Goal: Check status: Verify the current state of an ongoing process or item

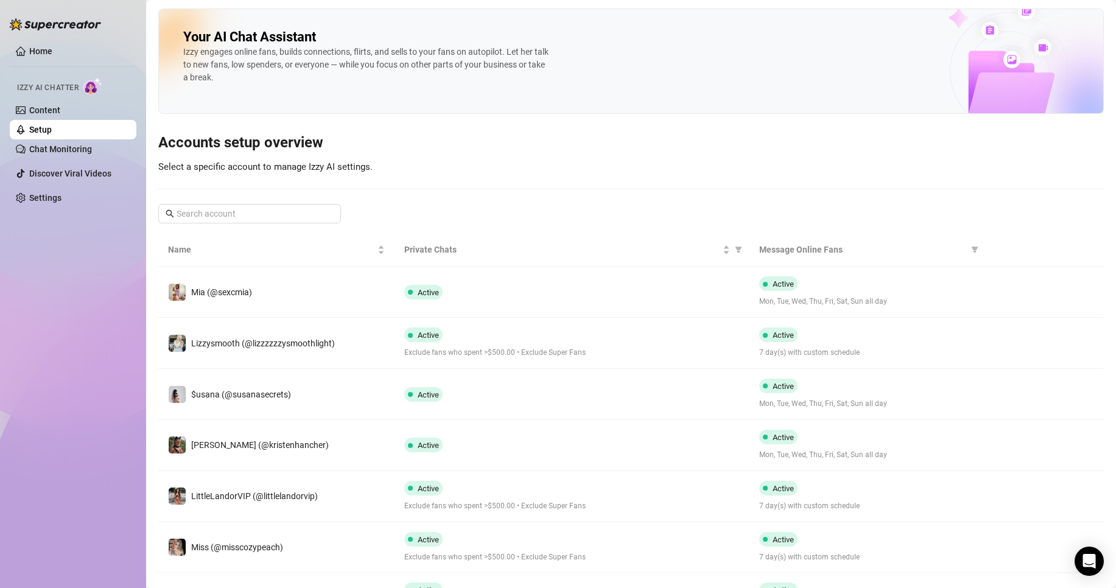
scroll to position [16, 0]
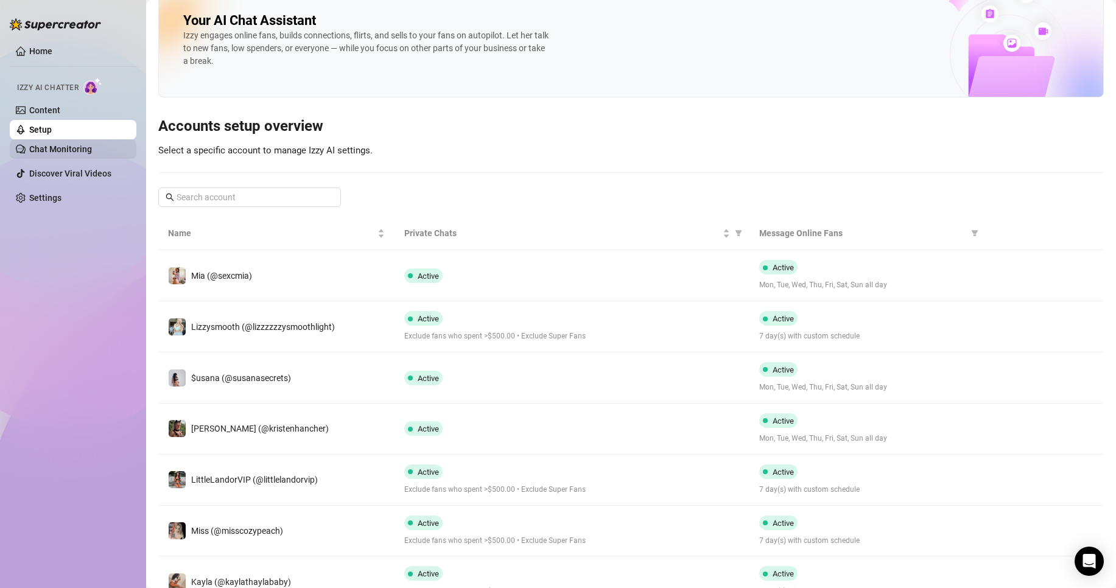
click at [60, 147] on link "Chat Monitoring" at bounding box center [60, 149] width 63 height 10
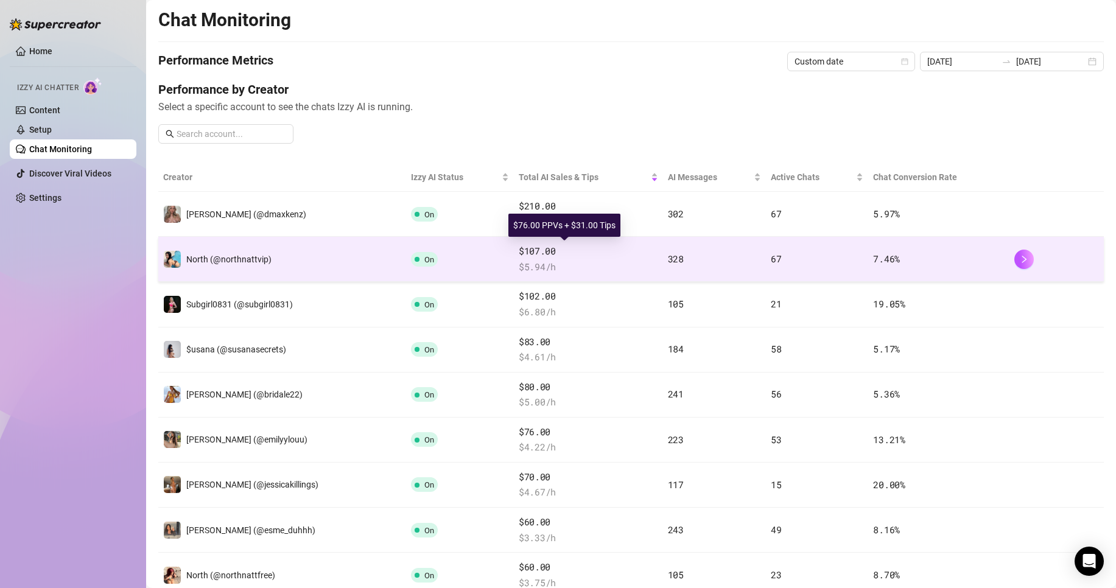
click at [539, 253] on span "$107.00" at bounding box center [588, 251] width 139 height 15
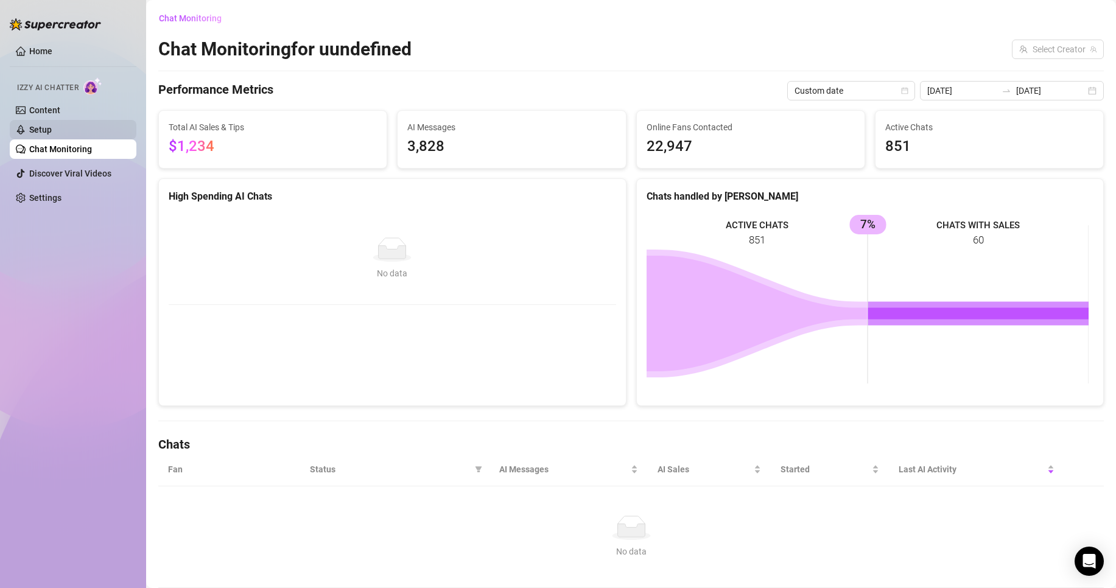
click at [52, 128] on link "Setup" at bounding box center [40, 130] width 23 height 10
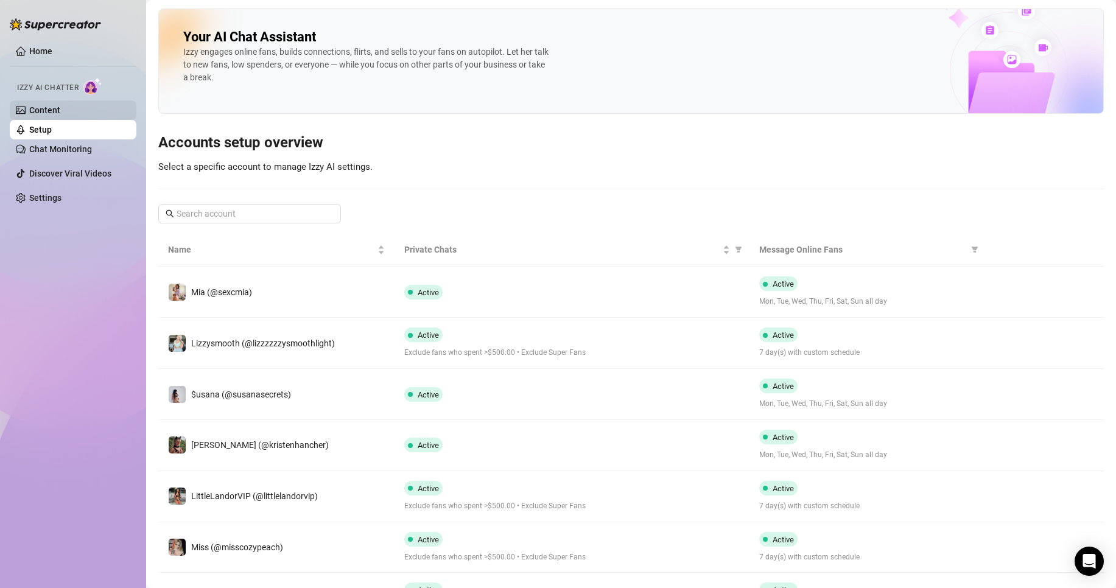
click at [57, 107] on link "Content" at bounding box center [44, 110] width 31 height 10
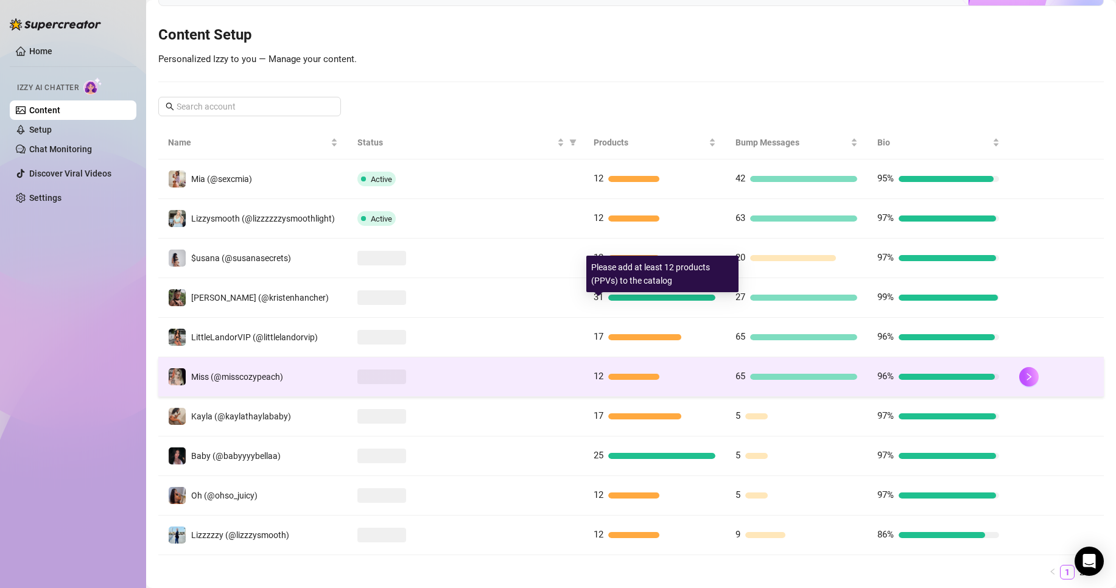
scroll to position [166, 0]
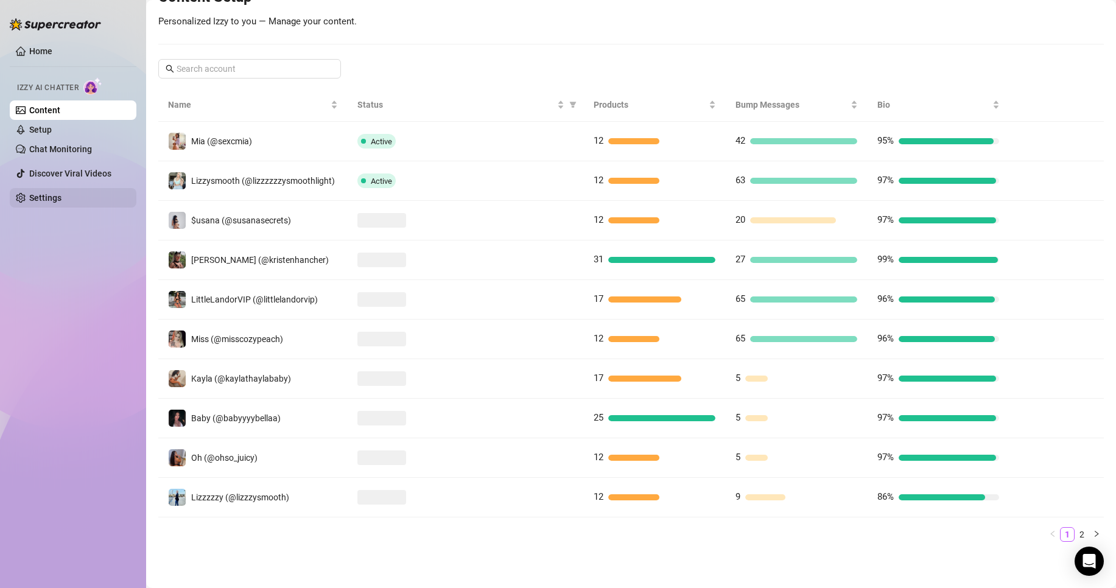
click at [61, 195] on link "Settings" at bounding box center [45, 198] width 32 height 10
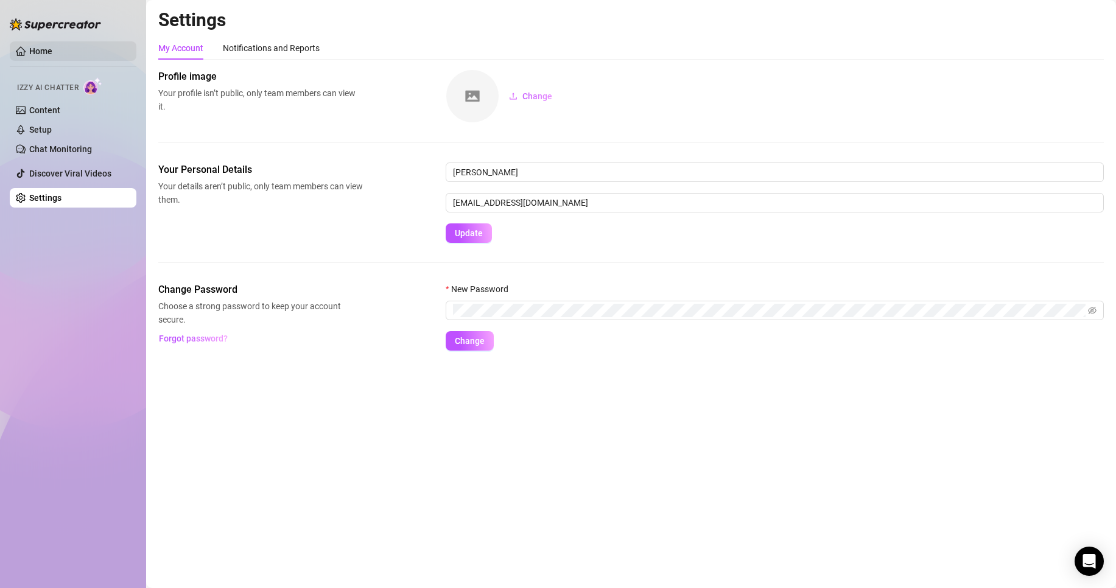
click at [38, 46] on link "Home" at bounding box center [40, 51] width 23 height 10
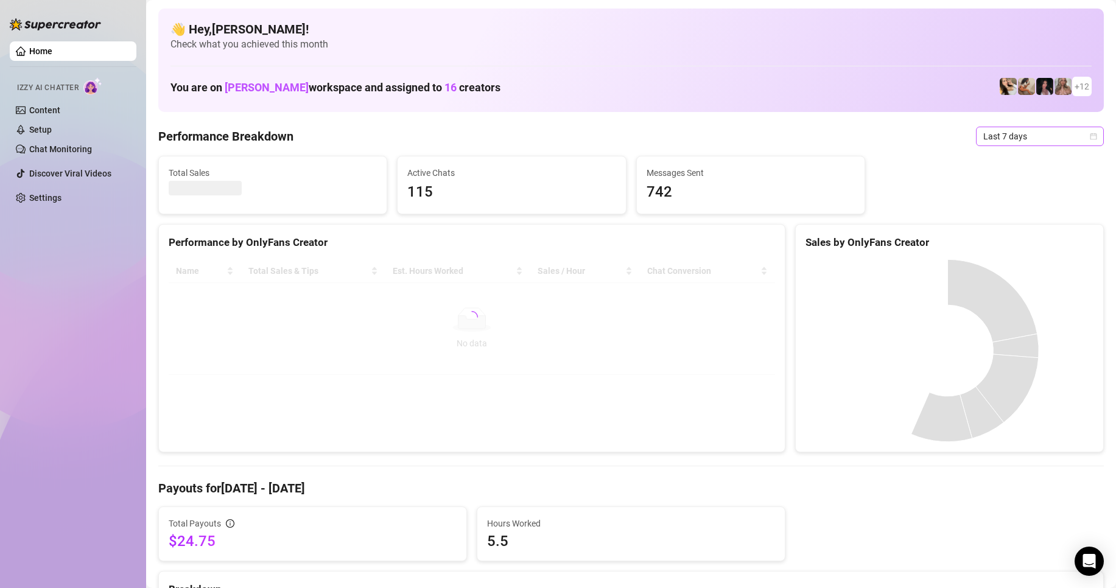
click at [997, 138] on span "Last 7 days" at bounding box center [1039, 136] width 113 height 18
click at [1010, 240] on div "Custom date" at bounding box center [1029, 238] width 108 height 13
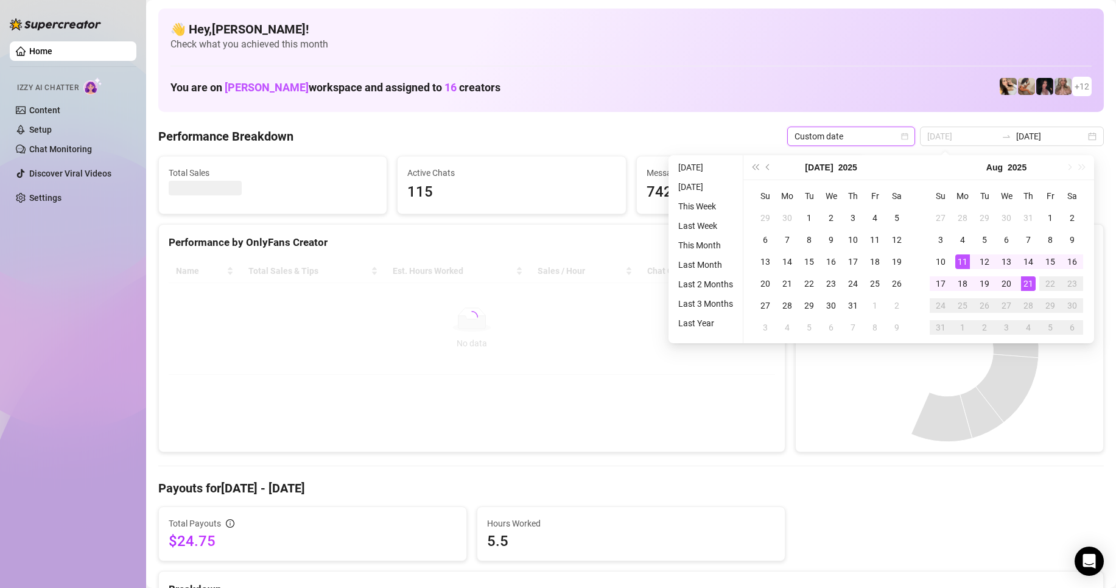
type input "[DATE]"
click at [1022, 289] on div "21" at bounding box center [1028, 283] width 15 height 15
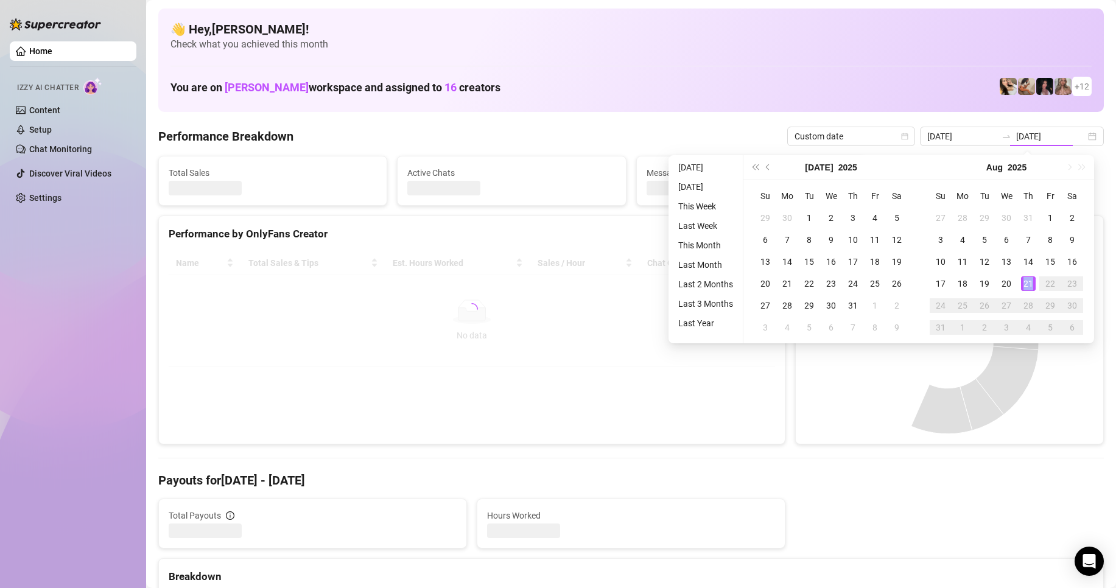
type input "[DATE]"
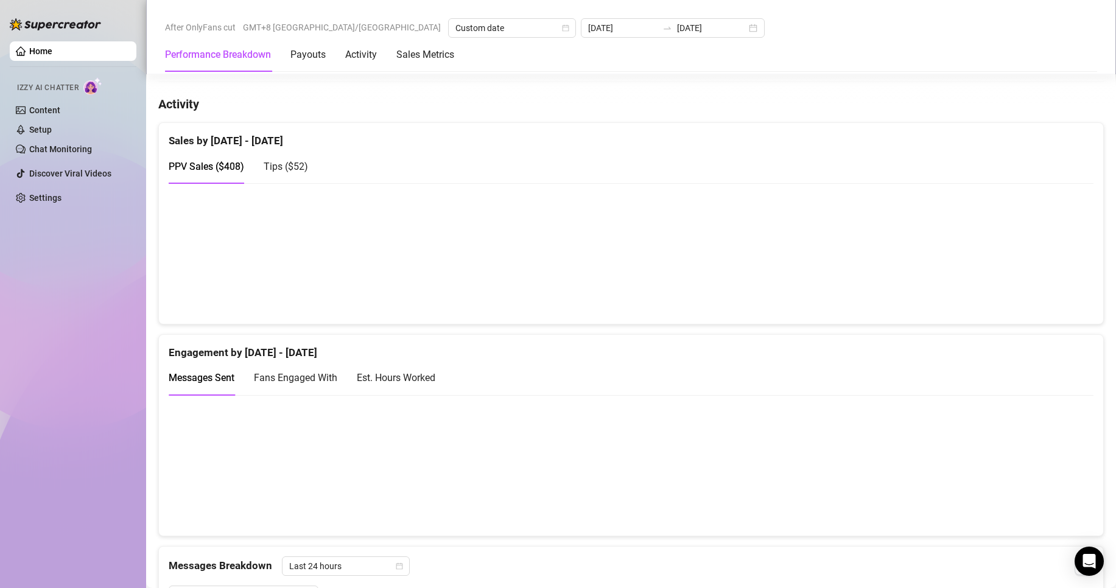
scroll to position [670, 0]
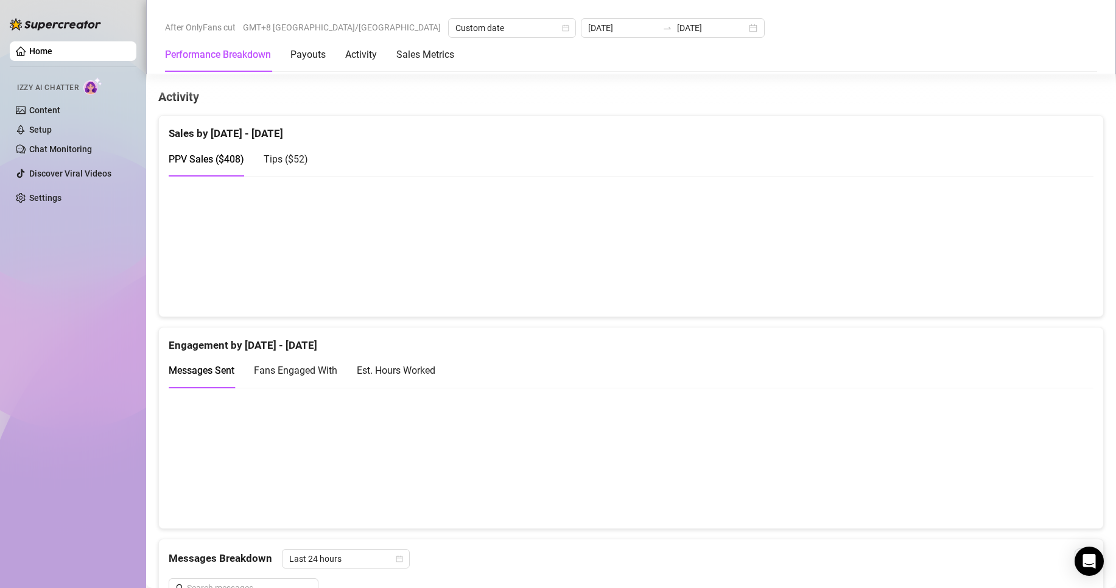
click at [281, 172] on div "Tips ( $52 )" at bounding box center [286, 159] width 44 height 35
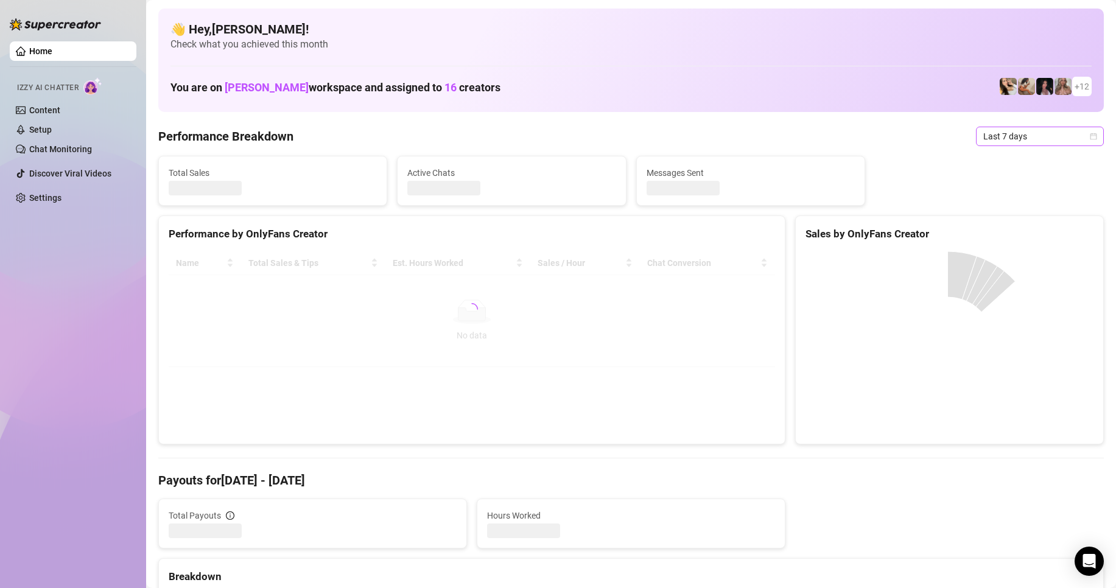
click at [1023, 142] on span "Last 7 days" at bounding box center [1039, 136] width 113 height 18
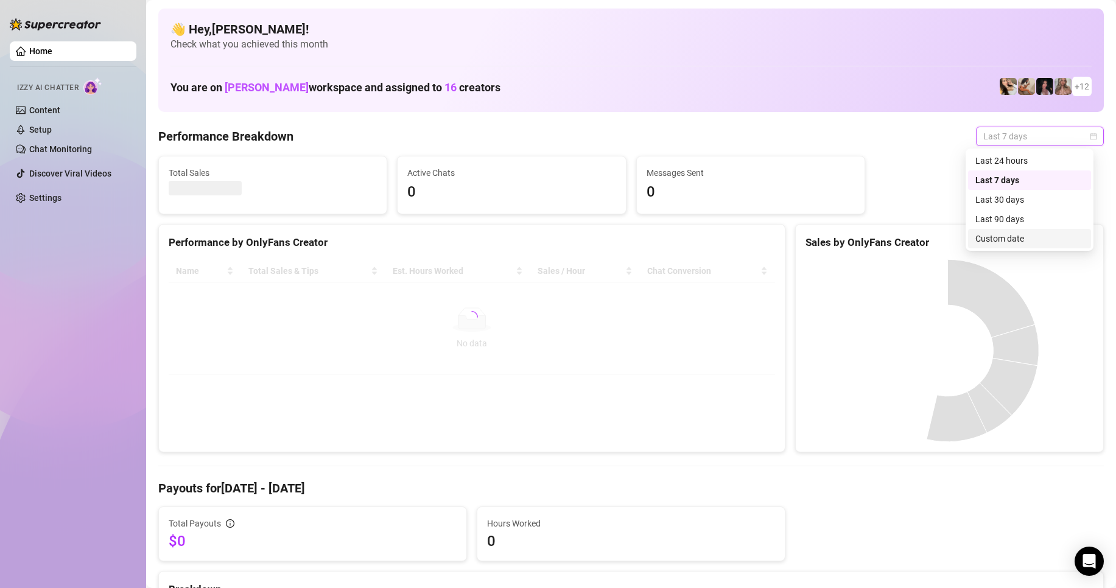
click at [1018, 242] on div "Custom date" at bounding box center [1029, 238] width 108 height 13
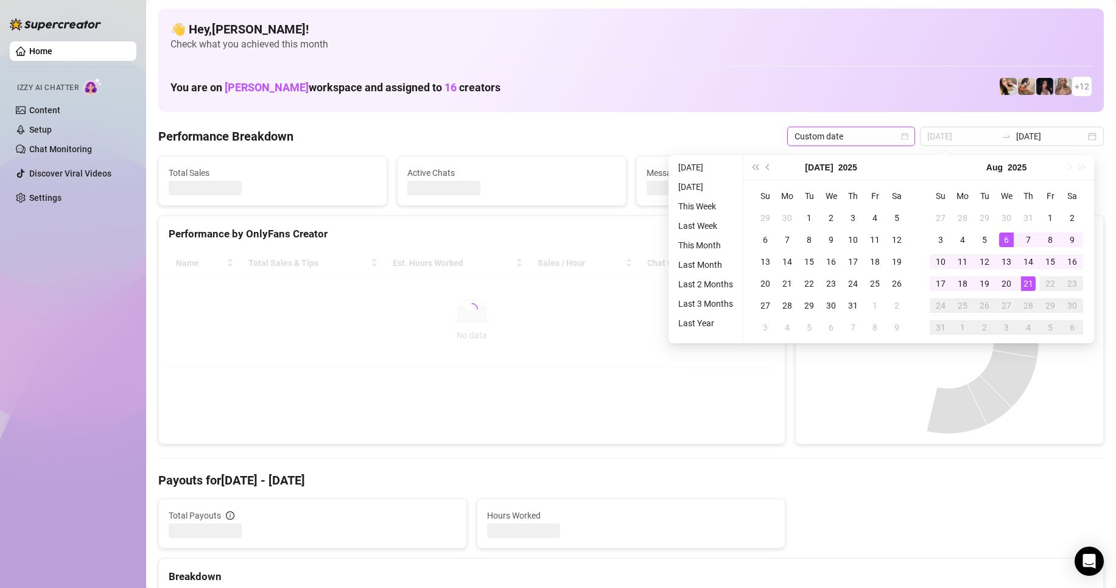
type input "[DATE]"
click at [1028, 285] on div "21" at bounding box center [1028, 283] width 15 height 15
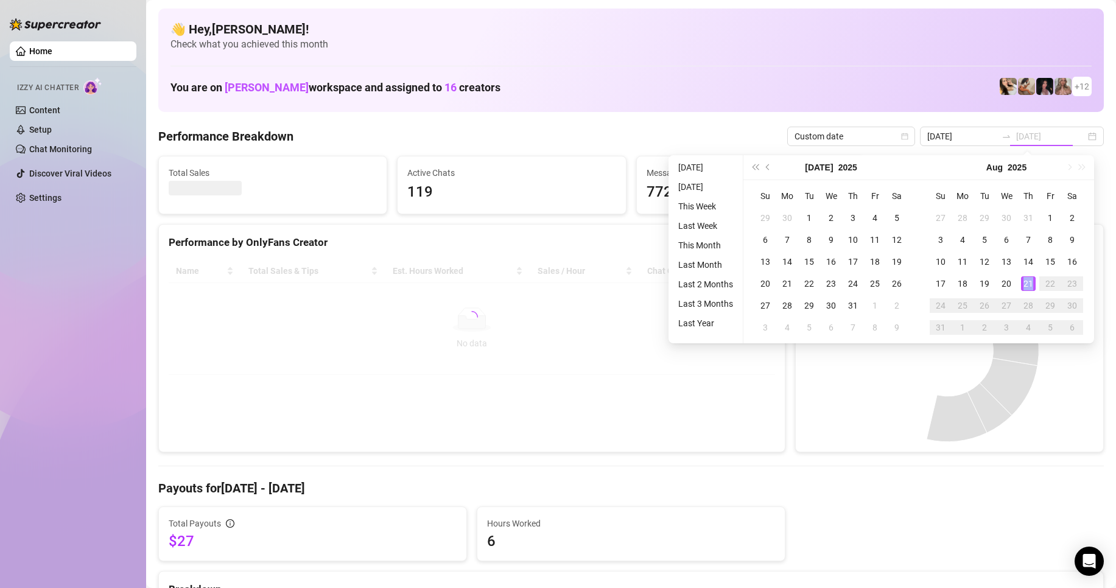
click at [1028, 285] on div "21" at bounding box center [1028, 283] width 15 height 15
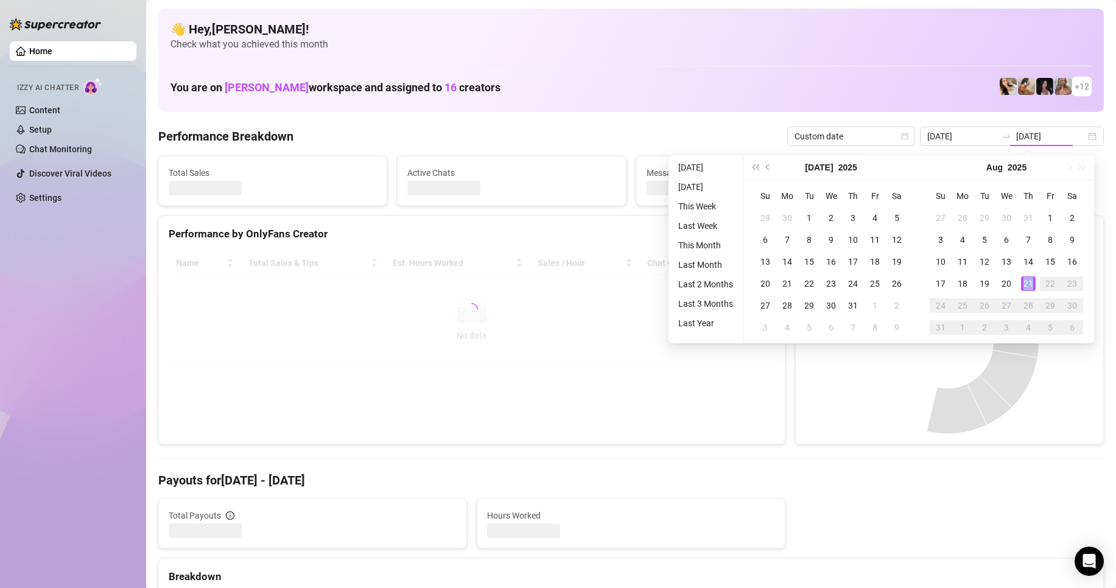
type input "[DATE]"
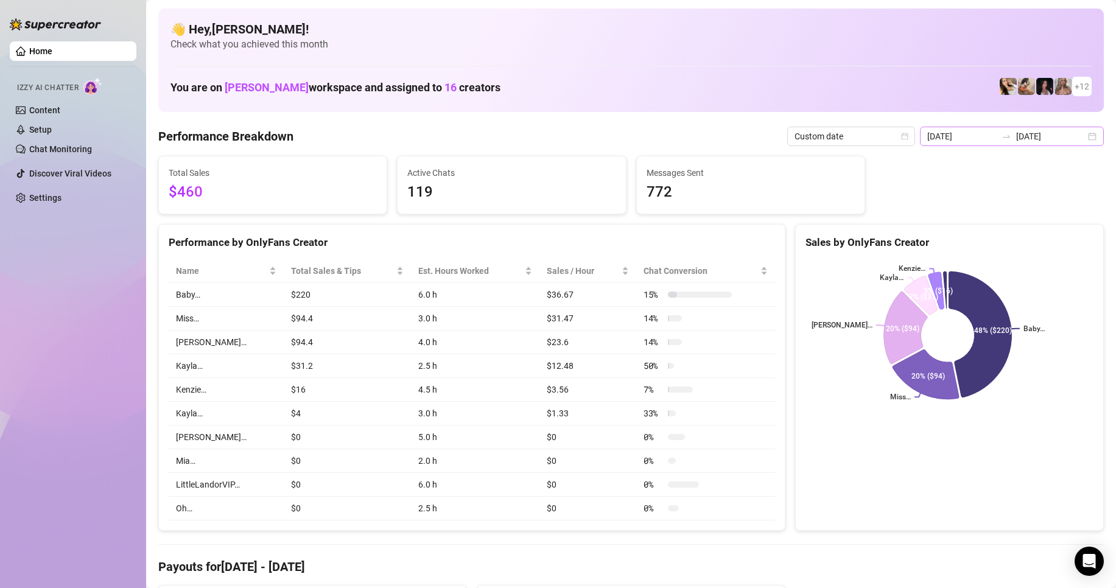
click at [979, 146] on div "2025-08-21 2025-08-21" at bounding box center [1012, 136] width 184 height 19
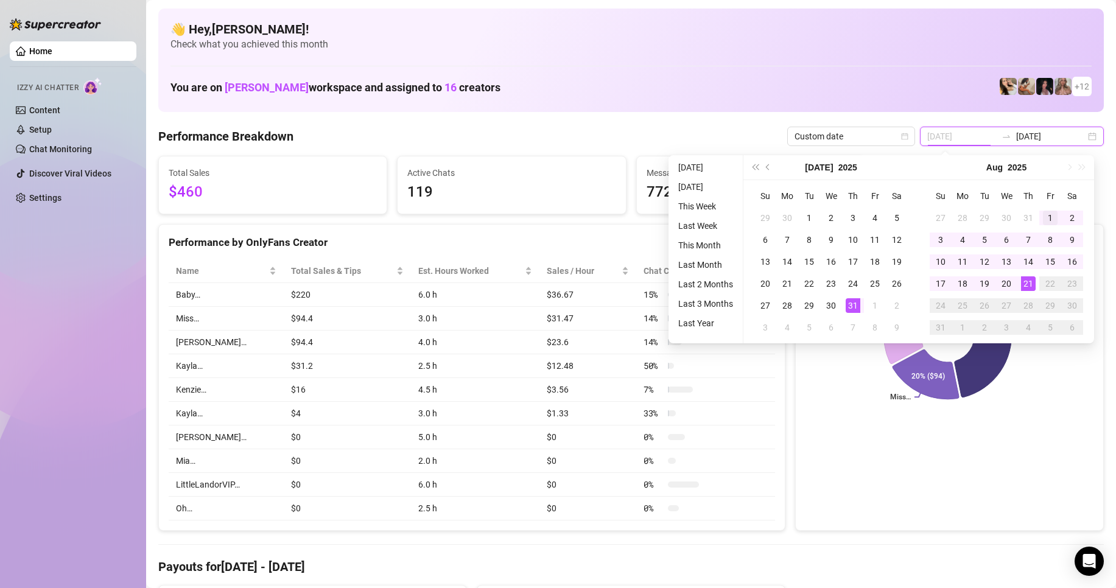
type input "2025-08-01"
click at [1050, 218] on div "1" at bounding box center [1050, 218] width 15 height 15
type input "[DATE]"
click at [1026, 286] on div "21" at bounding box center [1028, 283] width 15 height 15
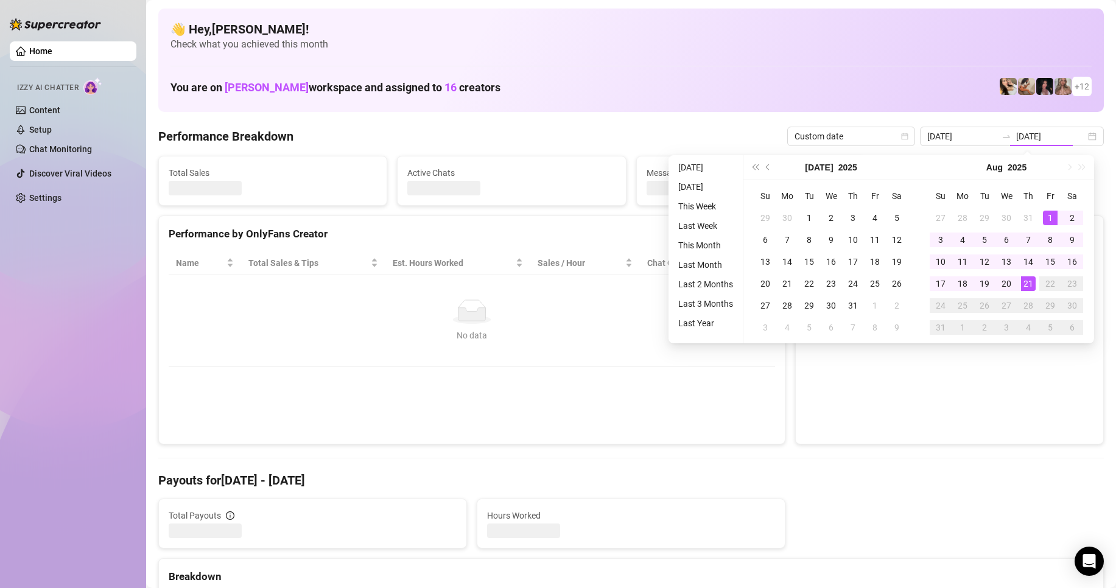
type input "2025-08-01"
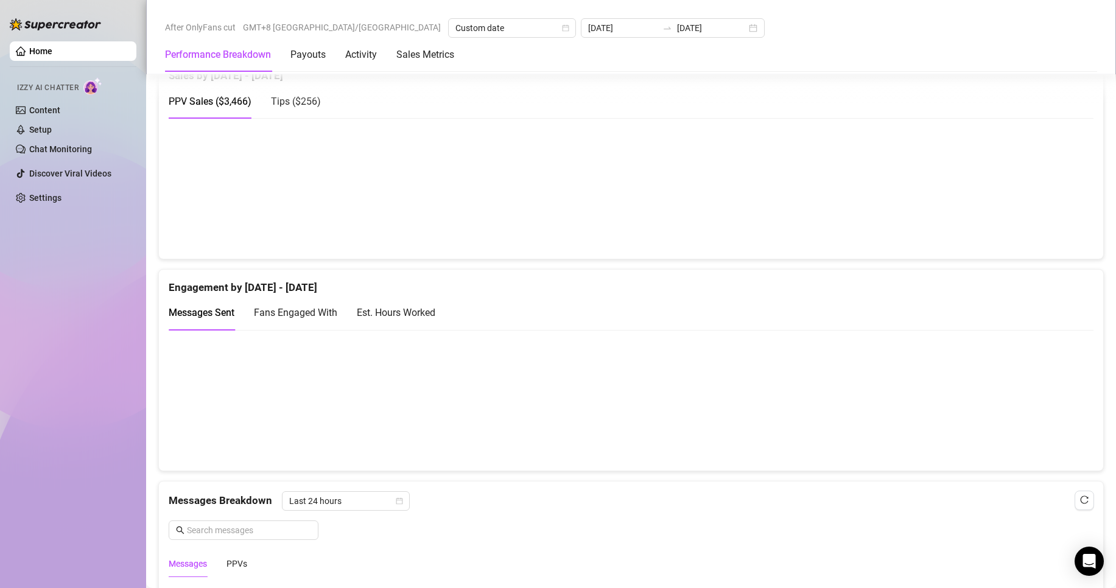
scroll to position [637, 0]
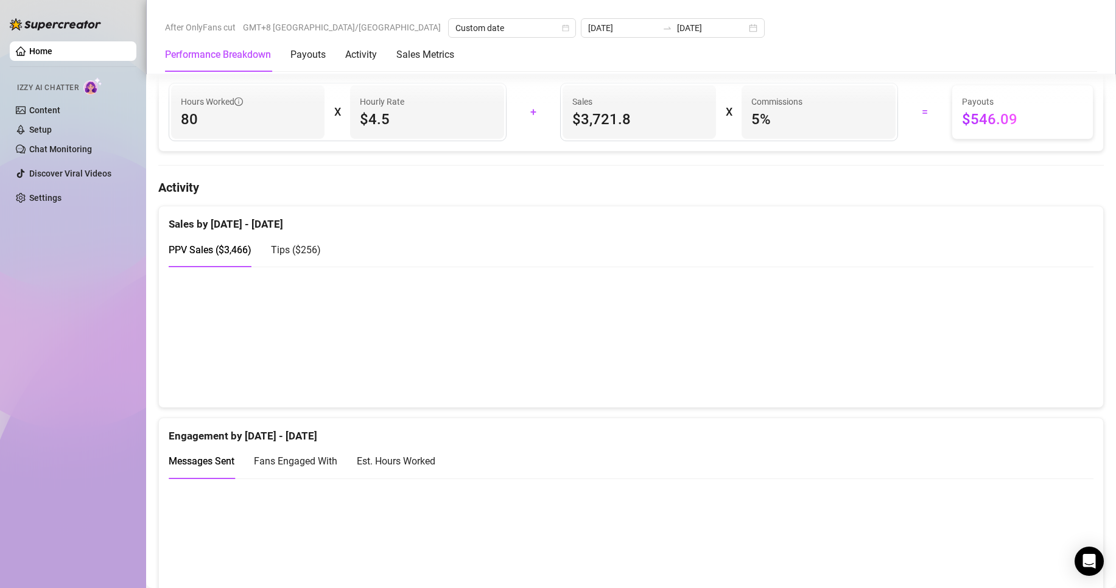
click at [289, 256] on span "Tips ( $256 )" at bounding box center [296, 250] width 50 height 12
click at [211, 254] on span "PPV Sales ( $3,466 )" at bounding box center [210, 250] width 83 height 12
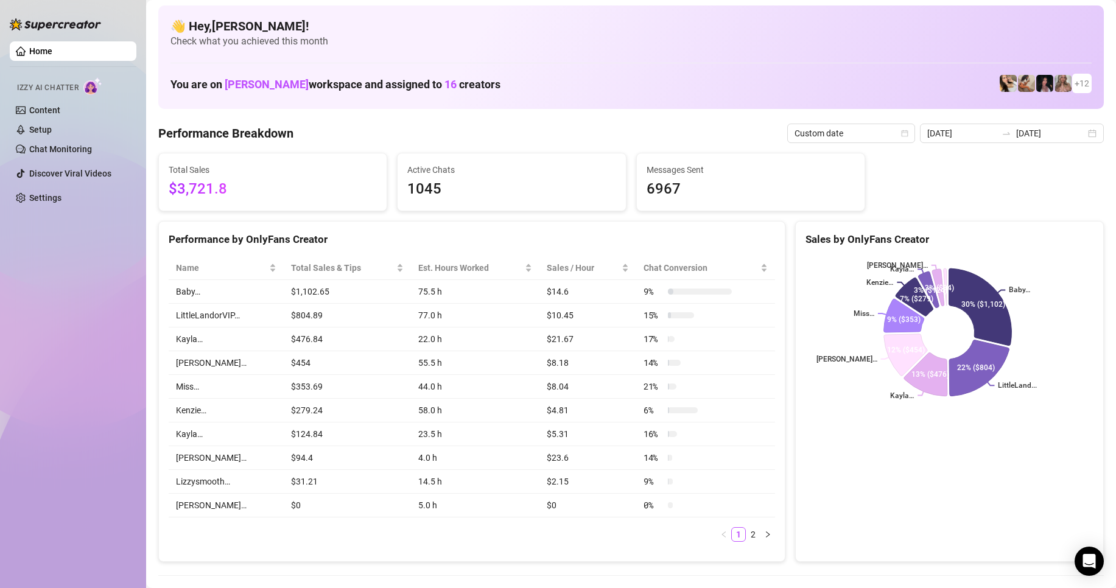
scroll to position [0, 0]
